Goal: Communication & Community: Connect with others

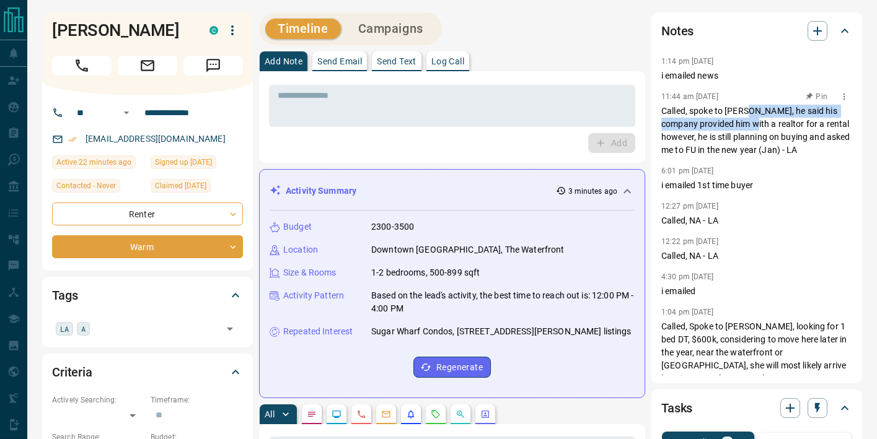
drag, startPoint x: 746, startPoint y: 120, endPoint x: 741, endPoint y: 130, distance: 11.1
click at [741, 130] on p "Called, spoke to [PERSON_NAME], he said his company provided him with a realtor…" at bounding box center [756, 131] width 191 height 52
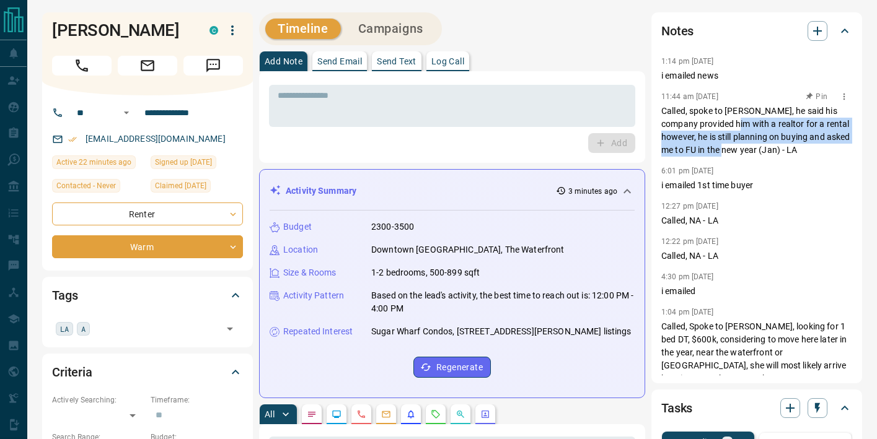
drag, startPoint x: 728, startPoint y: 130, endPoint x: 723, endPoint y: 144, distance: 15.5
click at [723, 144] on p "Called, spoke to [PERSON_NAME], he said his company provided him with a realtor…" at bounding box center [756, 131] width 191 height 52
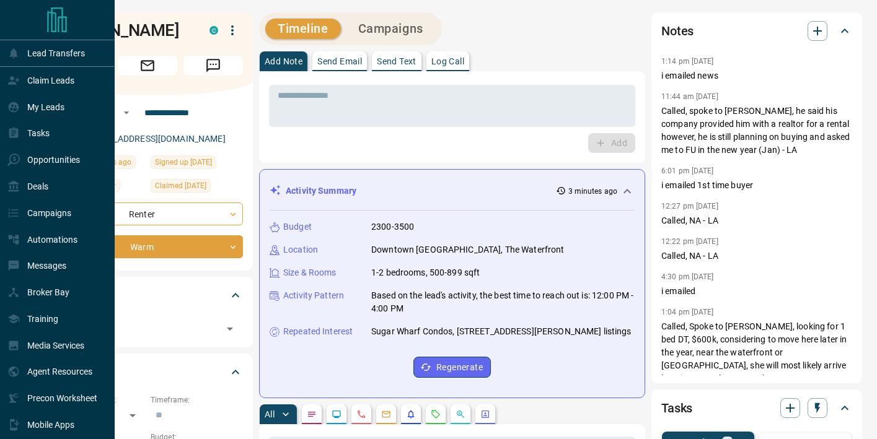
click at [71, 25] on div at bounding box center [57, 20] width 114 height 40
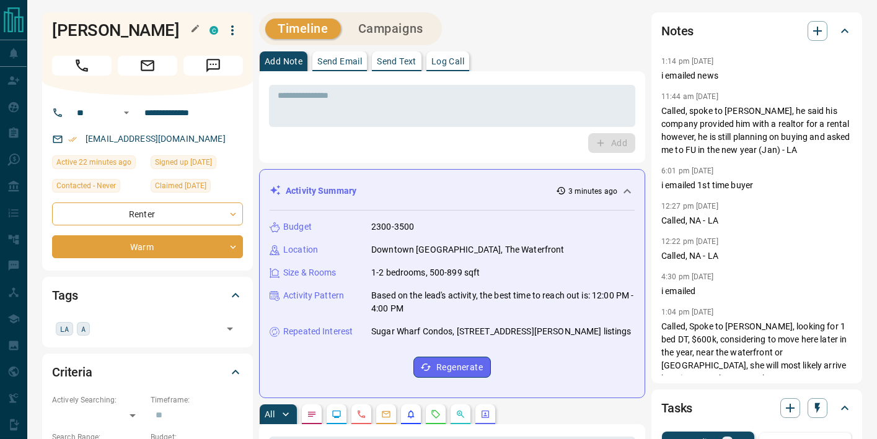
click at [138, 31] on h1 "[PERSON_NAME]" at bounding box center [121, 30] width 139 height 20
copy div "[PERSON_NAME]"
click at [343, 54] on button "Send Email" at bounding box center [339, 61] width 55 height 20
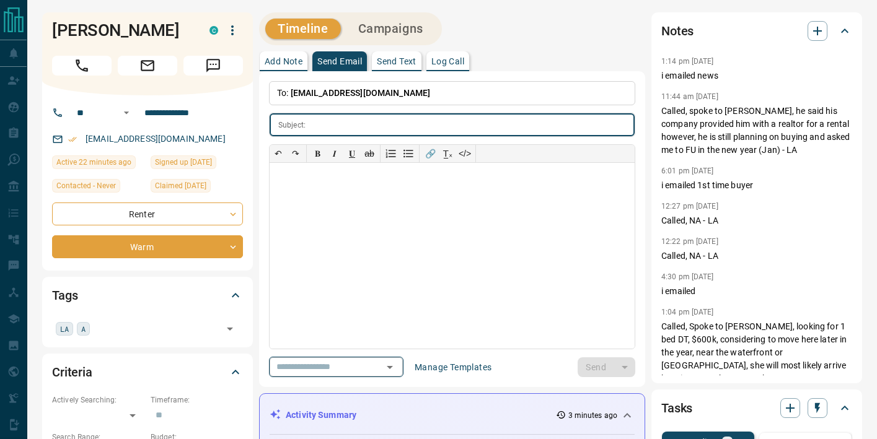
drag, startPoint x: 369, startPoint y: 367, endPoint x: 367, endPoint y: 361, distance: 6.3
click at [369, 367] on div "​" at bounding box center [336, 367] width 134 height 20
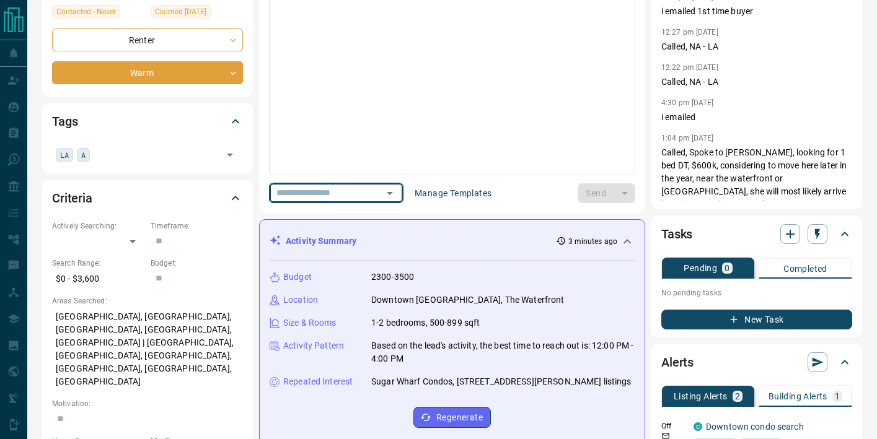
scroll to position [180, 0]
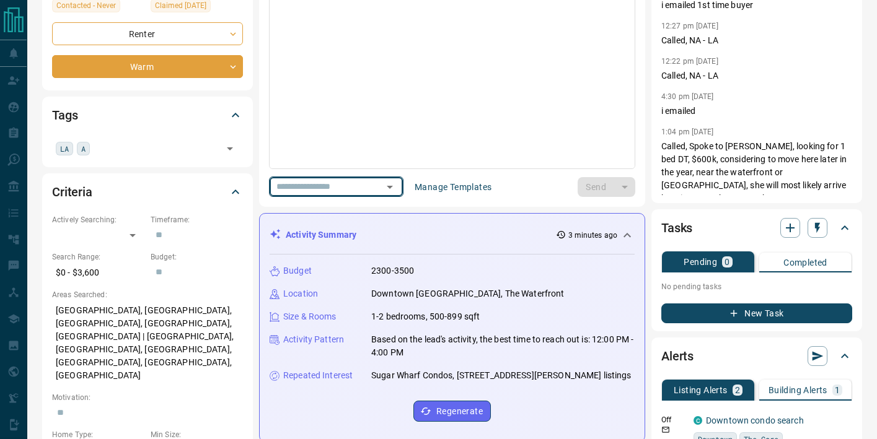
click at [341, 191] on input "text" at bounding box center [318, 186] width 94 height 15
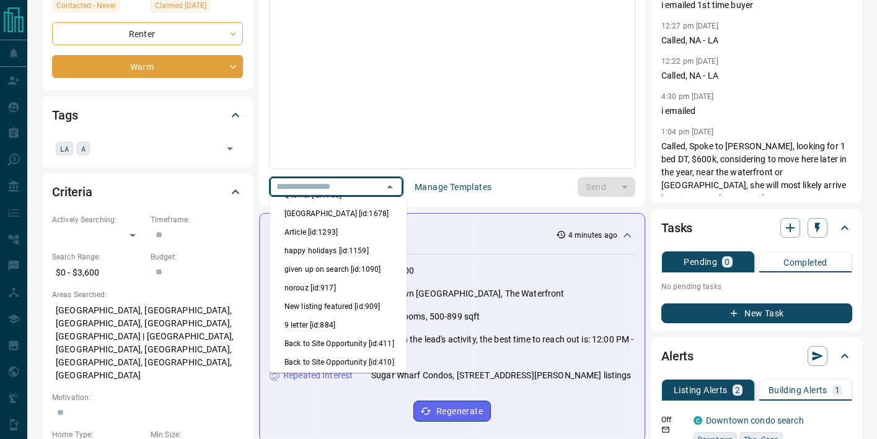
scroll to position [196, 0]
drag, startPoint x: 334, startPoint y: 315, endPoint x: 340, endPoint y: 310, distance: 8.3
click at [335, 315] on li "9 letter [id:884]" at bounding box center [338, 324] width 137 height 19
type input "*******"
type input "**********"
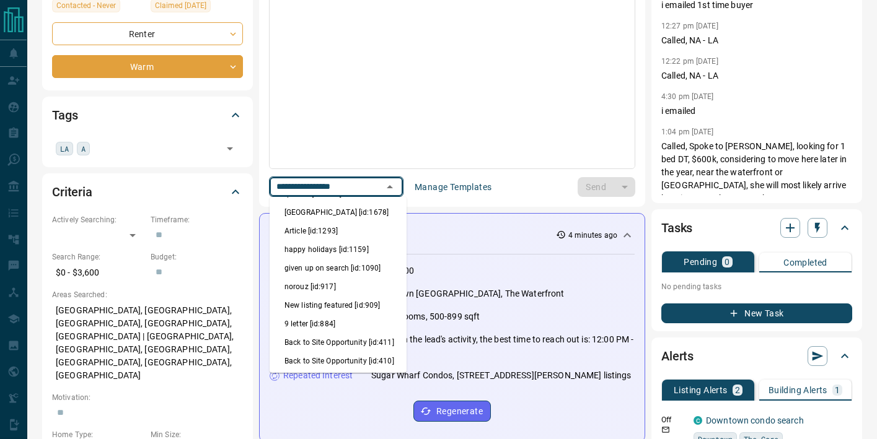
scroll to position [0, 0]
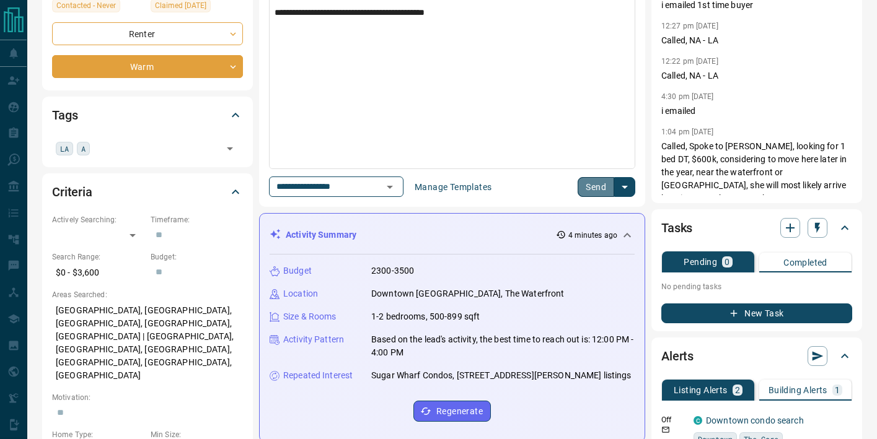
click at [596, 185] on button "Send" at bounding box center [596, 187] width 37 height 20
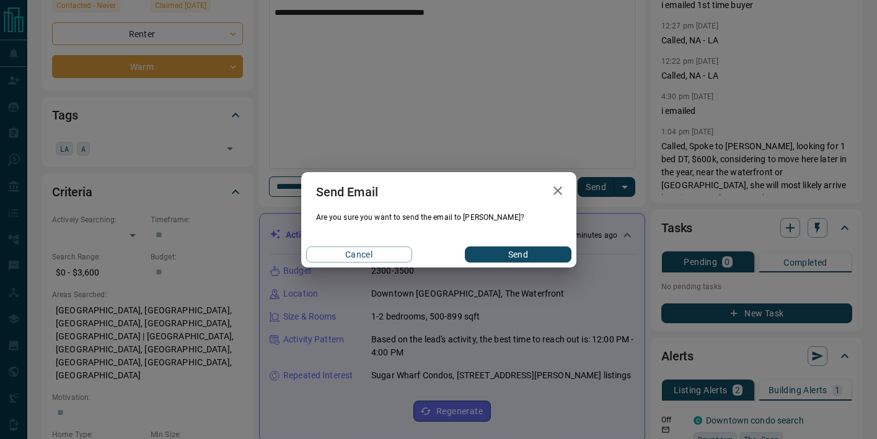
click at [501, 255] on button "Send" at bounding box center [518, 255] width 106 height 16
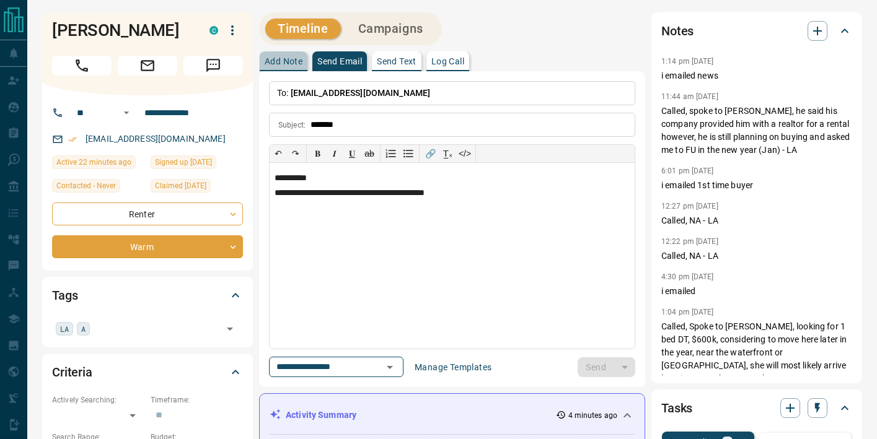
drag, startPoint x: 286, startPoint y: 64, endPoint x: 306, endPoint y: 79, distance: 25.3
click at [286, 63] on p "Add Note" at bounding box center [284, 61] width 38 height 9
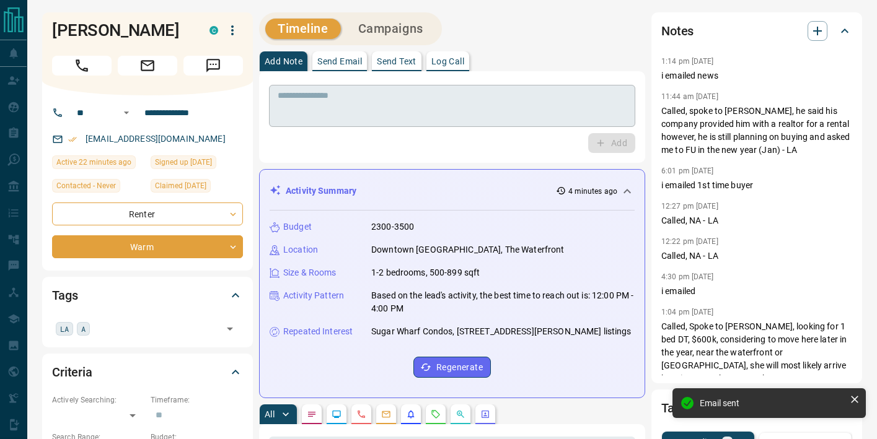
click at [323, 104] on textarea at bounding box center [452, 106] width 349 height 32
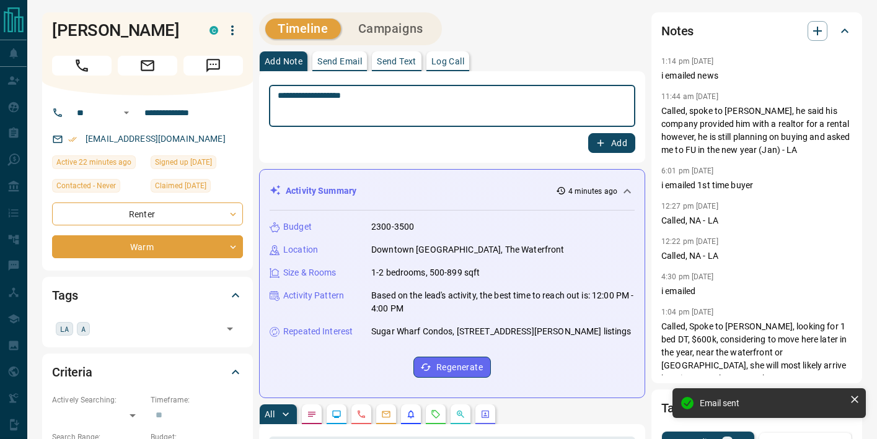
type textarea "**********"
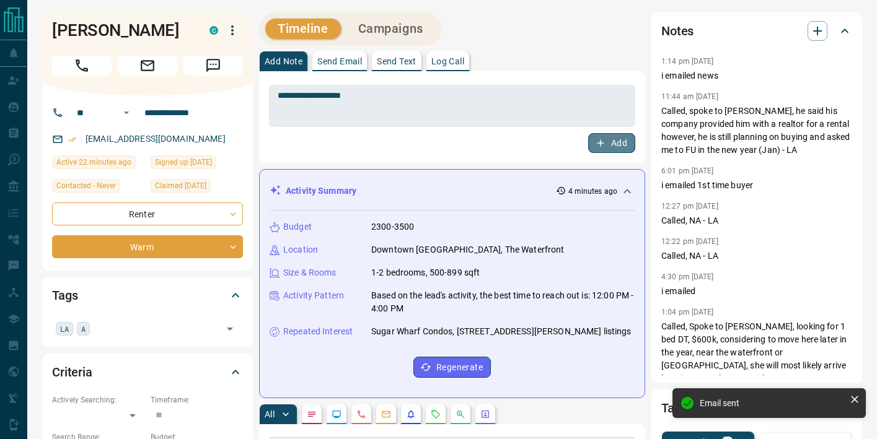
drag, startPoint x: 607, startPoint y: 139, endPoint x: 612, endPoint y: 150, distance: 12.2
click at [607, 139] on button "Add" at bounding box center [611, 143] width 47 height 20
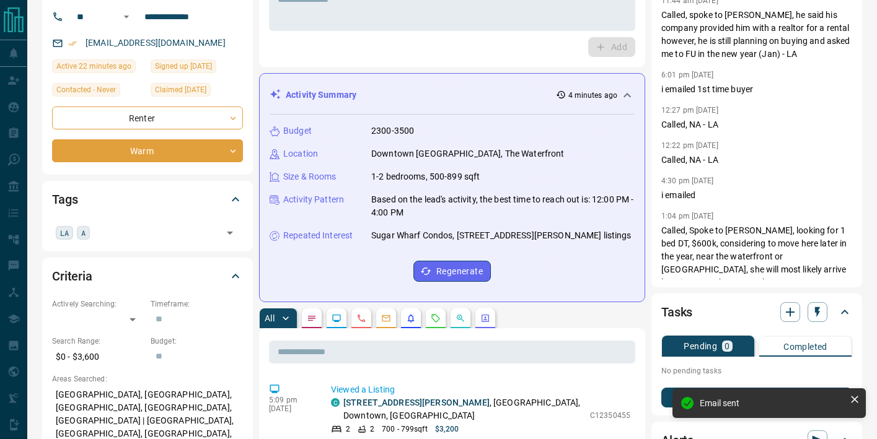
scroll to position [291, 0]
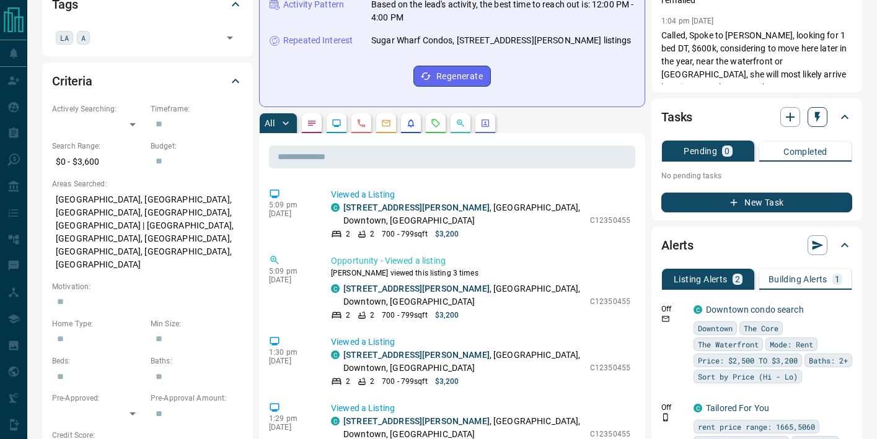
click at [816, 121] on icon "button" at bounding box center [817, 117] width 12 height 12
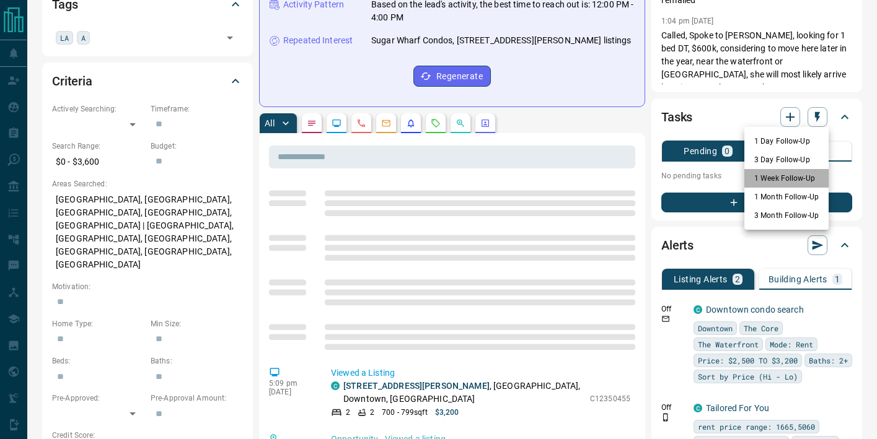
drag, startPoint x: 788, startPoint y: 175, endPoint x: 819, endPoint y: 122, distance: 61.6
click at [788, 175] on li "1 Week Follow-Up" at bounding box center [786, 178] width 84 height 19
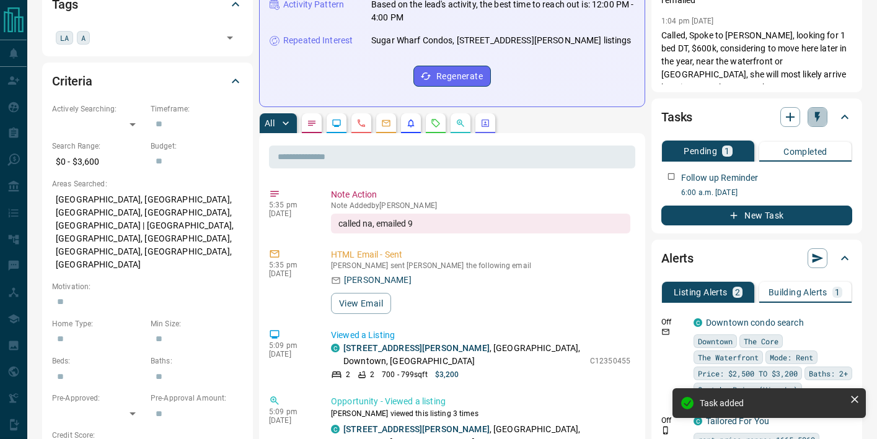
click at [819, 122] on icon "button" at bounding box center [817, 117] width 12 height 12
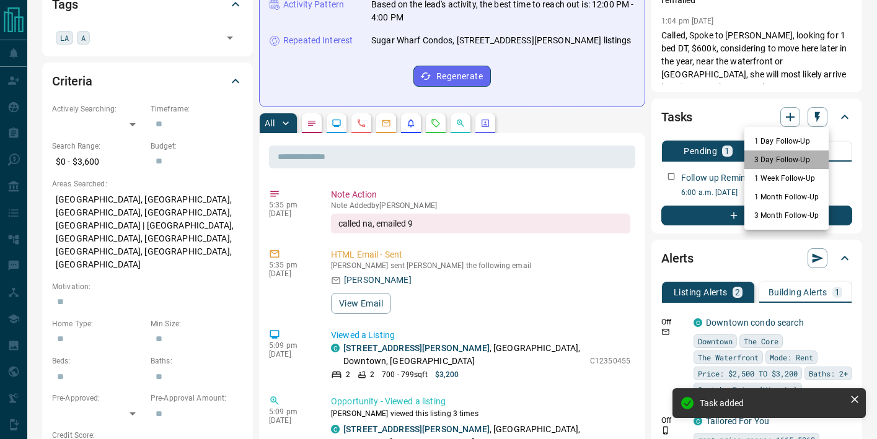
drag, startPoint x: 789, startPoint y: 156, endPoint x: 812, endPoint y: 138, distance: 30.0
click at [789, 156] on li "3 Day Follow-Up" at bounding box center [786, 160] width 84 height 19
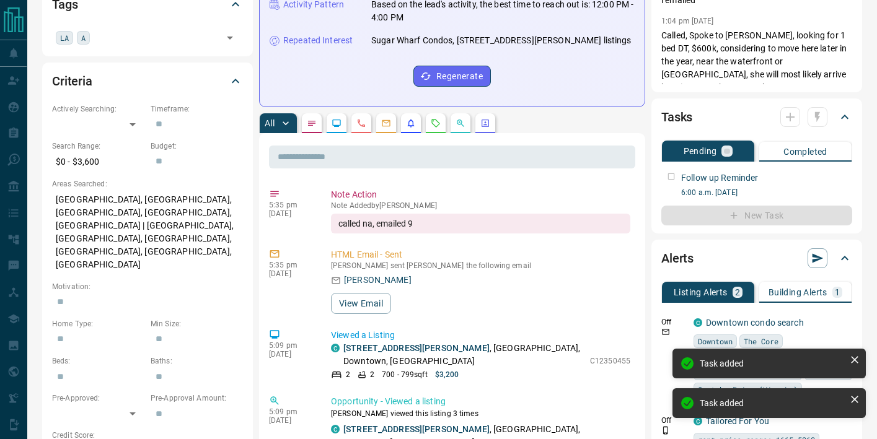
click at [821, 118] on icon "button" at bounding box center [817, 117] width 12 height 12
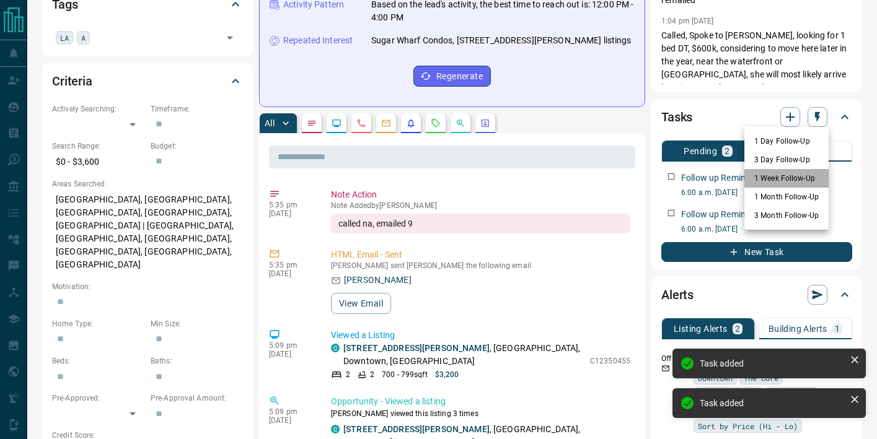
drag, startPoint x: 770, startPoint y: 185, endPoint x: 741, endPoint y: 26, distance: 161.3
click at [770, 185] on li "1 Week Follow-Up" at bounding box center [786, 178] width 84 height 19
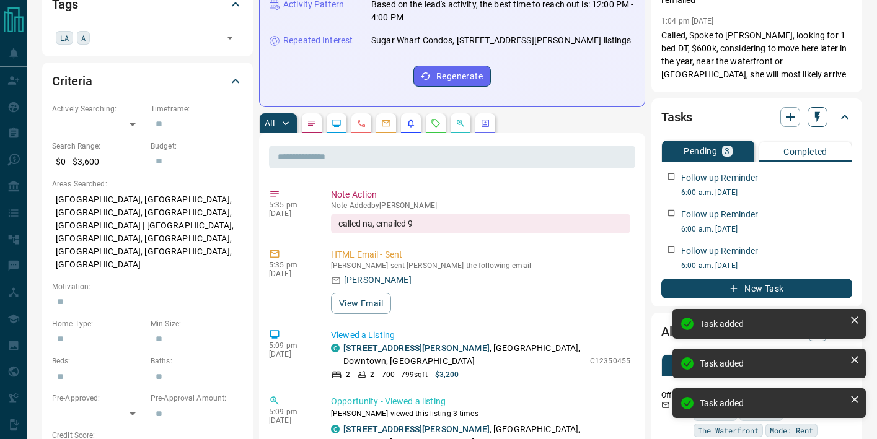
click at [819, 117] on icon "button" at bounding box center [817, 117] width 5 height 11
click at [769, 203] on li "1 Month Follow-Up" at bounding box center [786, 197] width 84 height 19
